Goal: Navigation & Orientation: Go to known website

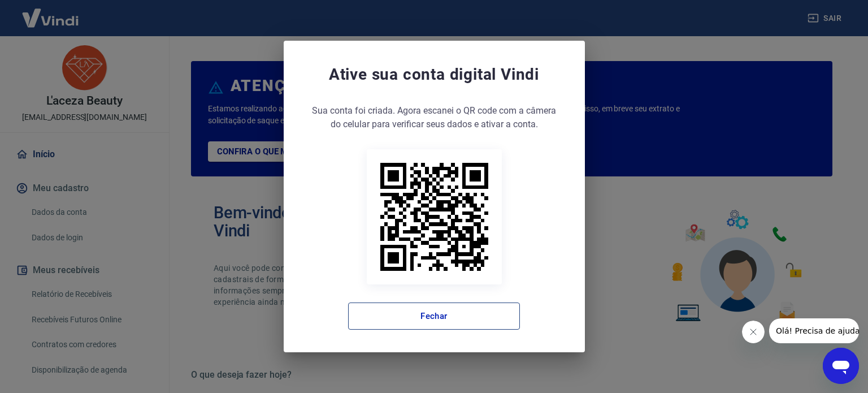
click at [432, 313] on button "Fechar" at bounding box center [434, 315] width 172 height 27
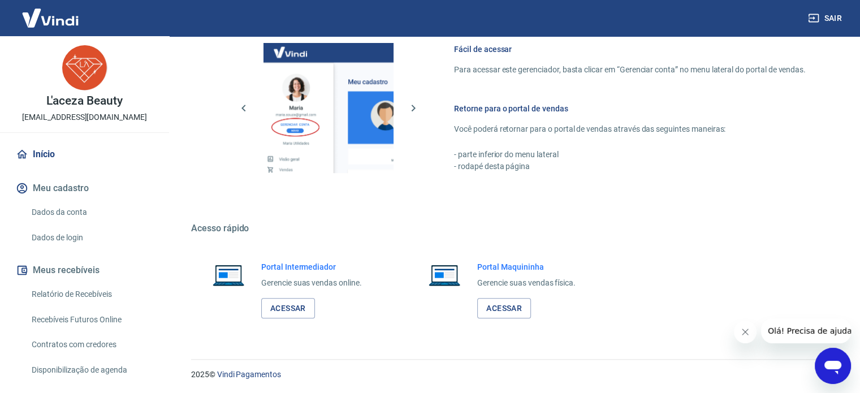
scroll to position [617, 0]
click at [297, 309] on link "Acessar" at bounding box center [288, 307] width 54 height 21
